Goal: Ask a question

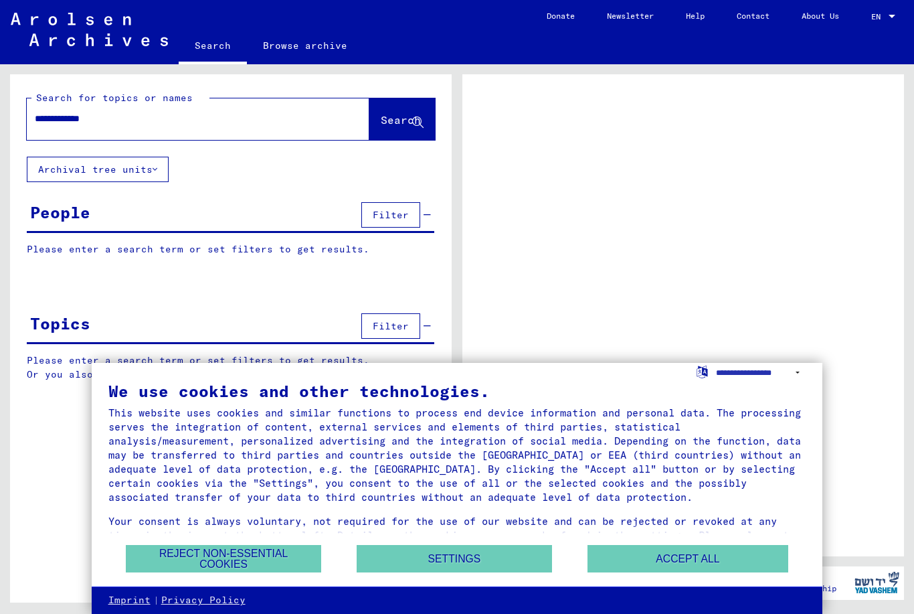
type input "**********"
click at [401, 126] on span "Search" at bounding box center [401, 119] width 40 height 13
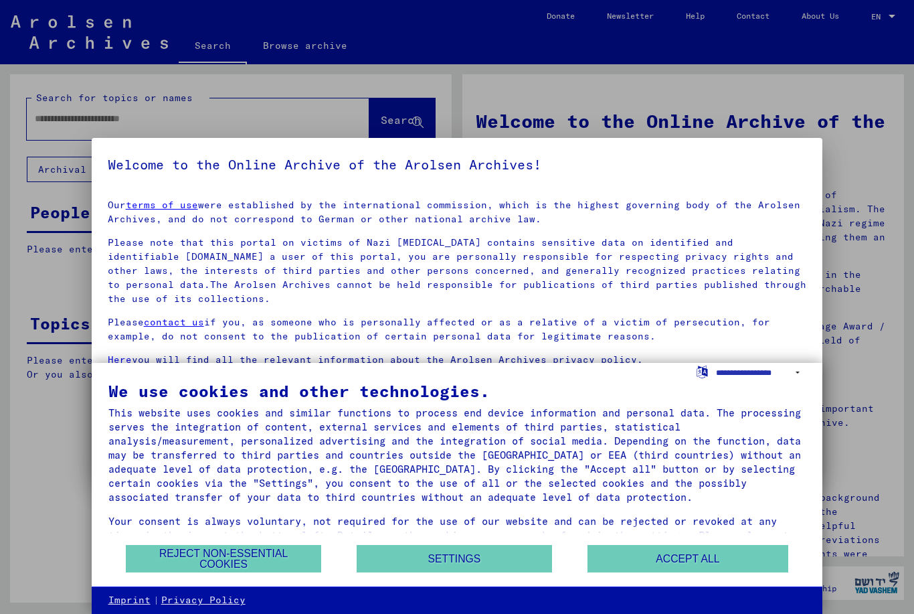
click at [691, 559] on button "Accept all" at bounding box center [688, 558] width 201 height 27
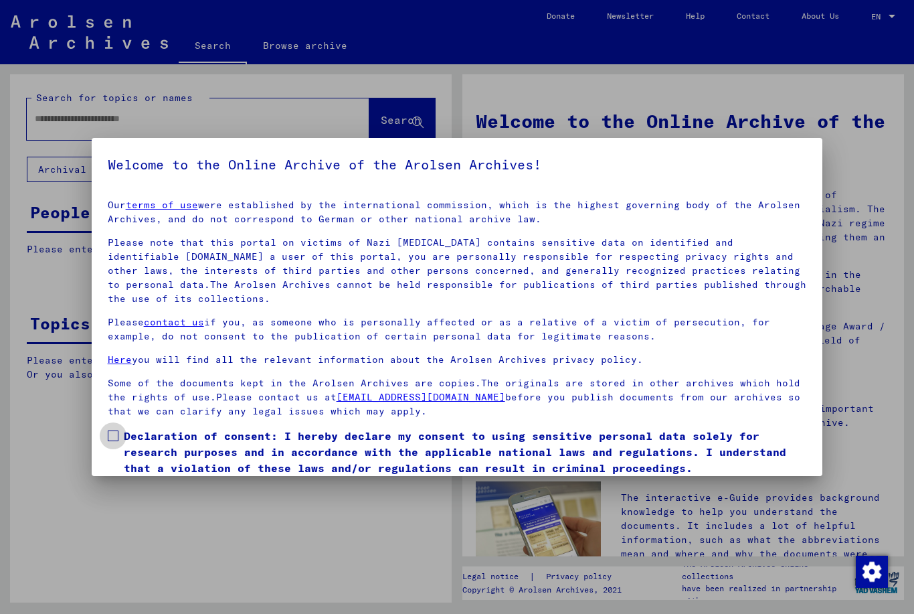
click at [113, 443] on label "Declaration of consent: I hereby declare my consent to using sensitive personal…" at bounding box center [458, 452] width 700 height 48
click at [120, 363] on link "Here" at bounding box center [120, 359] width 24 height 12
click at [795, 430] on span "Declaration of consent: I hereby declare my consent to using sensitive personal…" at bounding box center [465, 452] width 683 height 48
click at [120, 438] on label "Declaration of consent: I hereby declare my consent to using sensitive personal…" at bounding box center [458, 452] width 700 height 48
click at [791, 182] on yv-its-agree-protection-component "Welcome to the Online Archive of the Arolsen Archives! Our terms of use were es…" at bounding box center [458, 331] width 700 height 354
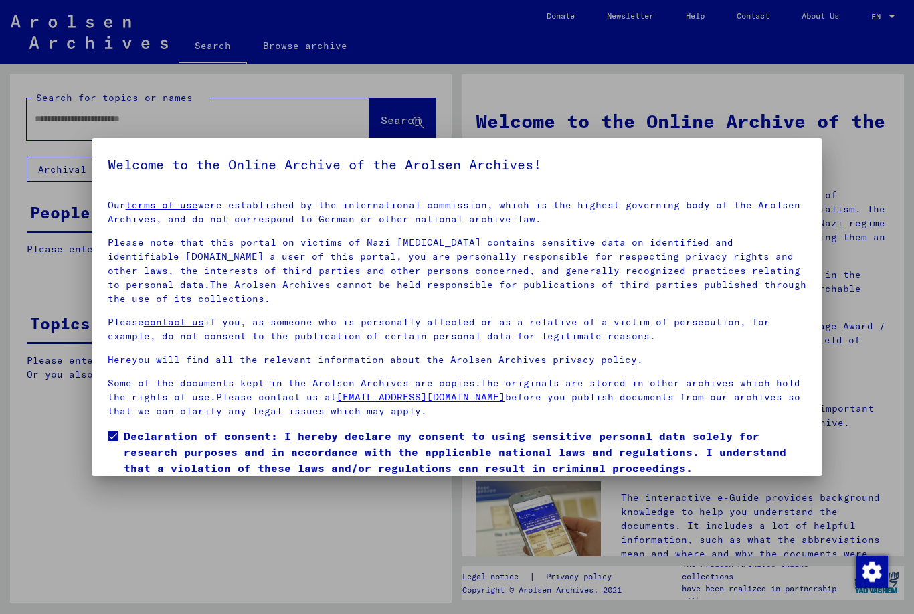
click at [264, 94] on div at bounding box center [457, 307] width 914 height 614
click at [155, 126] on div at bounding box center [457, 307] width 914 height 614
click at [871, 466] on div at bounding box center [457, 307] width 914 height 614
click at [337, 402] on link "[EMAIL_ADDRESS][DOMAIN_NAME]" at bounding box center [421, 397] width 169 height 12
click at [884, 422] on div at bounding box center [457, 307] width 914 height 614
